Goal: Task Accomplishment & Management: Manage account settings

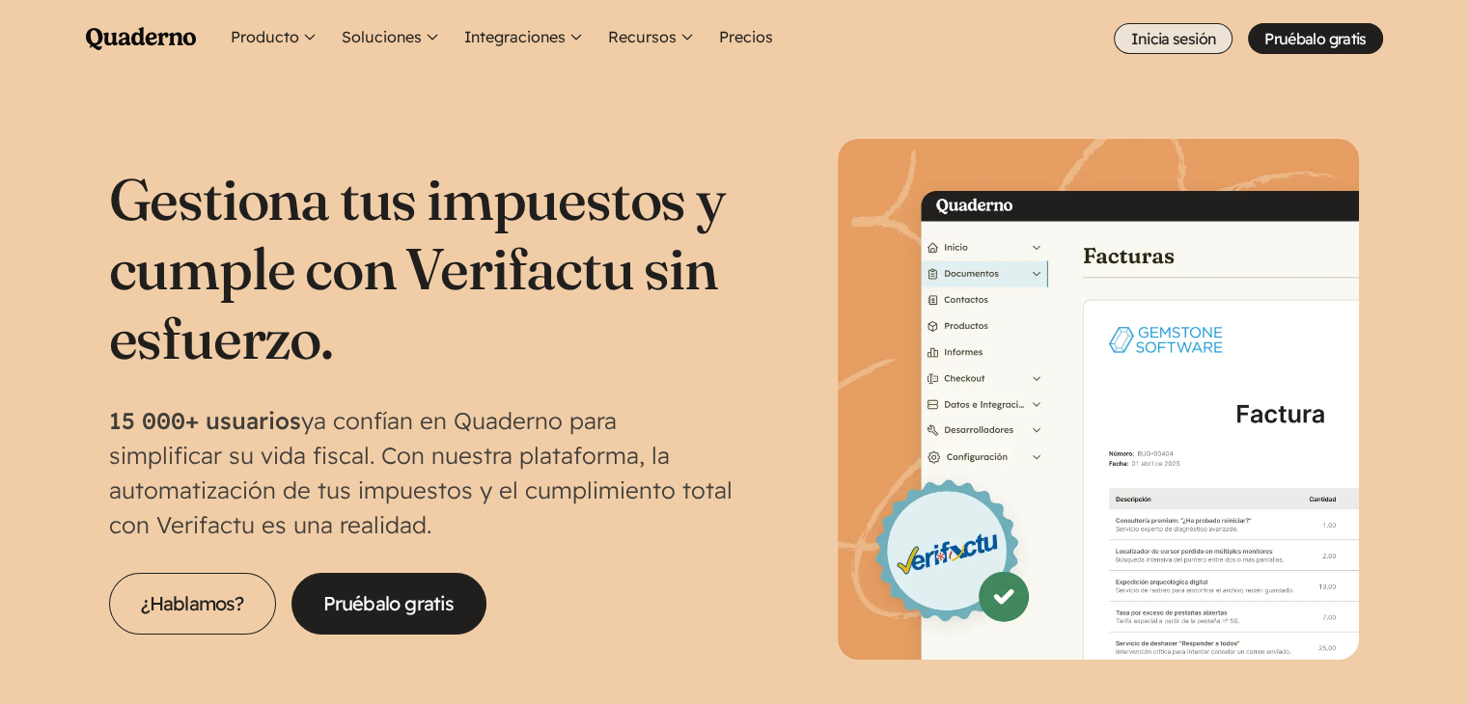
click at [1166, 31] on link "Inicia sesión" at bounding box center [1173, 38] width 119 height 31
click at [1194, 40] on link "Inicia sesión" at bounding box center [1173, 38] width 119 height 31
click at [1180, 32] on link "Inicia sesión" at bounding box center [1173, 38] width 119 height 31
